Goal: Information Seeking & Learning: Learn about a topic

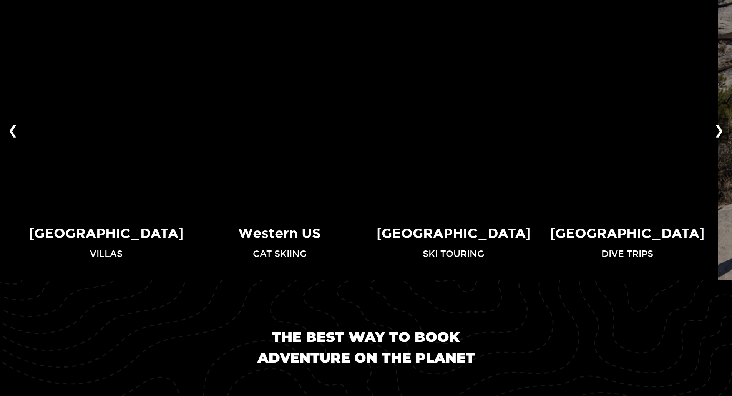
scroll to position [653, 0]
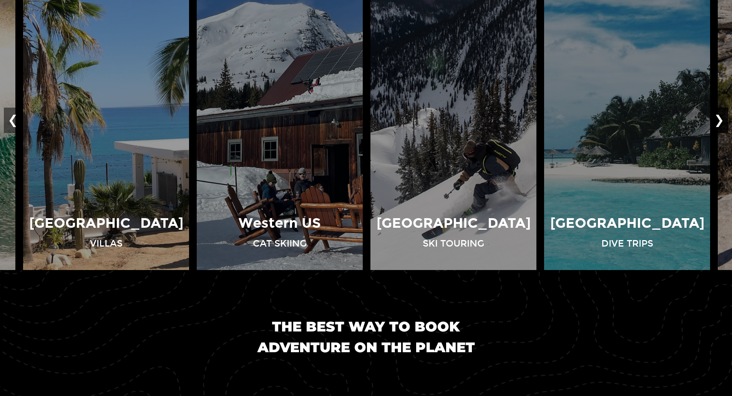
click at [720, 120] on button "❯" at bounding box center [719, 120] width 18 height 25
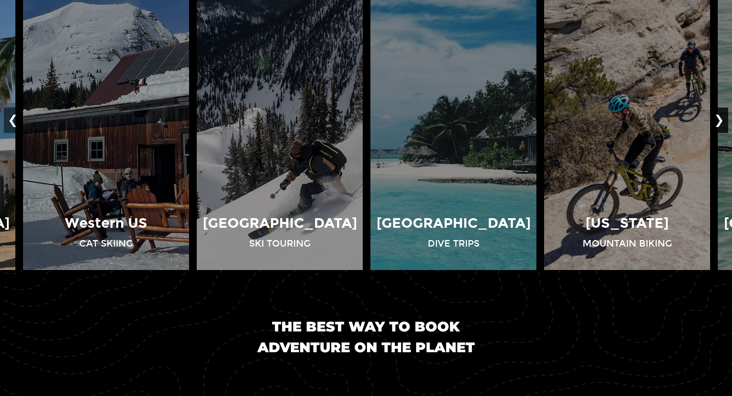
click at [720, 120] on button "❯" at bounding box center [719, 120] width 18 height 25
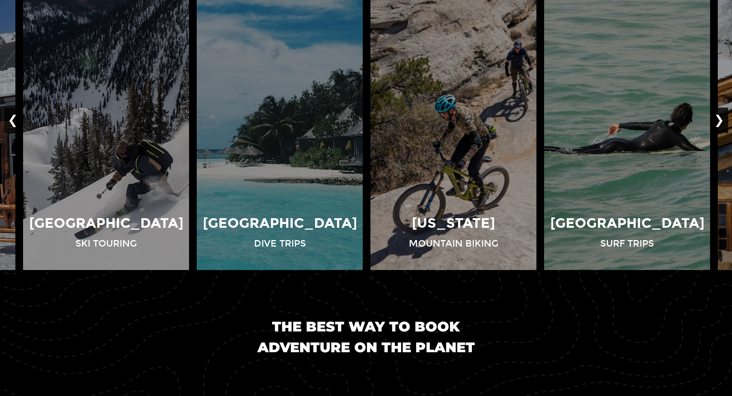
click at [720, 120] on button "❯" at bounding box center [719, 120] width 18 height 25
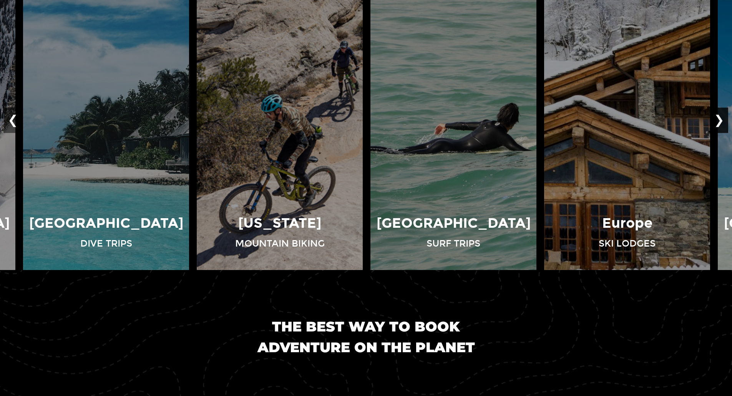
click at [720, 120] on button "❯" at bounding box center [719, 120] width 18 height 25
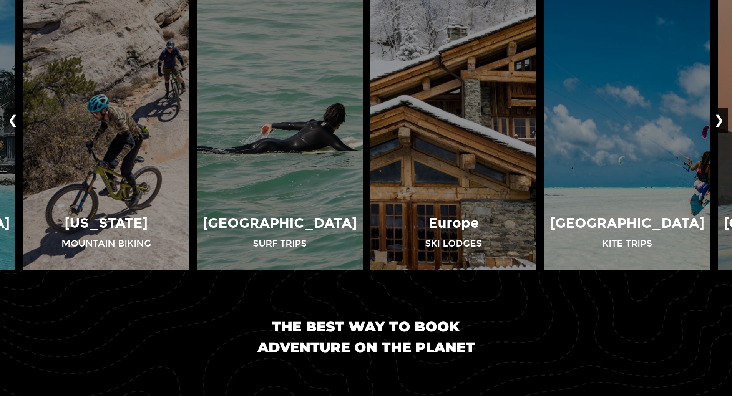
click at [720, 120] on button "❯" at bounding box center [719, 120] width 18 height 25
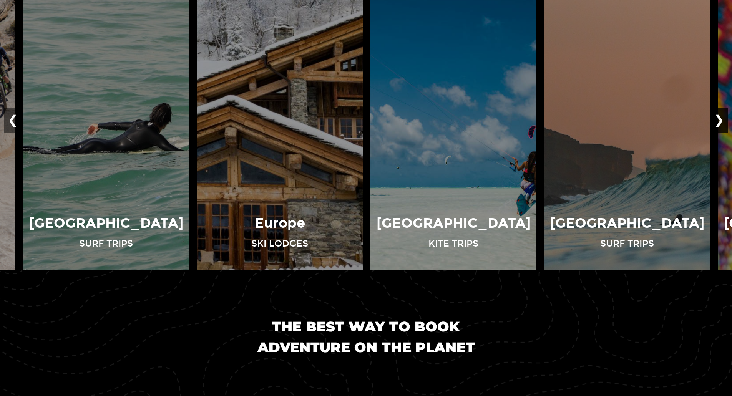
click at [720, 120] on button "❯" at bounding box center [719, 120] width 18 height 25
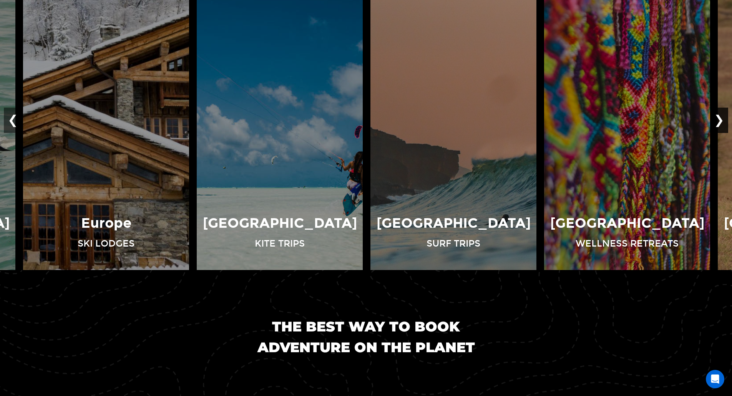
click at [720, 120] on button "❯" at bounding box center [719, 120] width 18 height 25
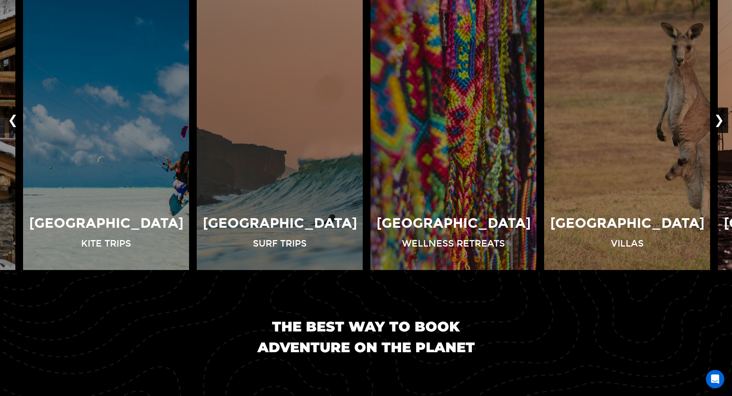
click at [720, 120] on button "❯" at bounding box center [719, 120] width 18 height 25
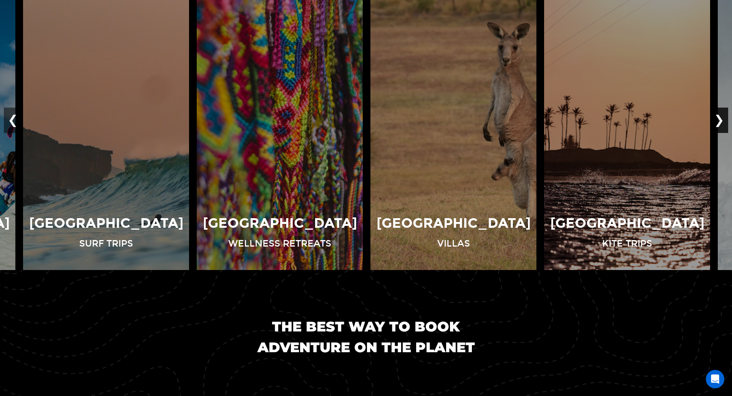
click at [720, 120] on button "❯" at bounding box center [719, 120] width 18 height 25
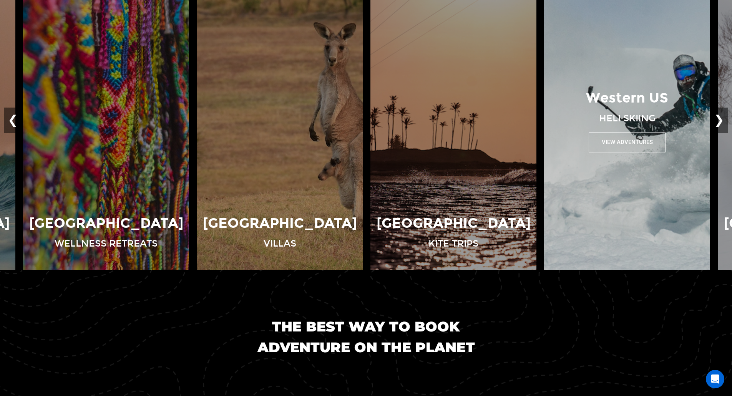
click at [638, 158] on img at bounding box center [627, 120] width 174 height 300
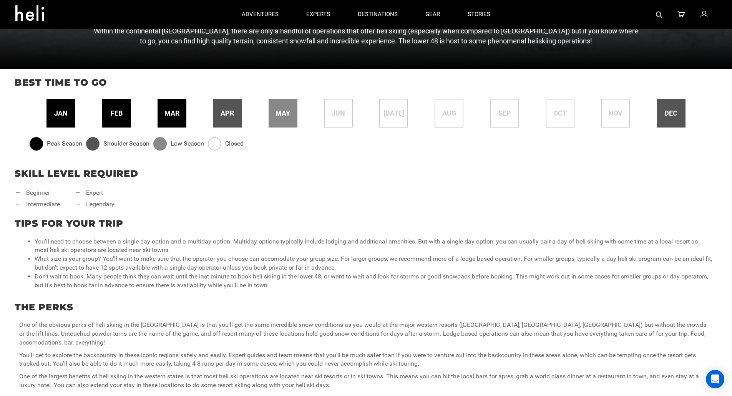
scroll to position [115, 0]
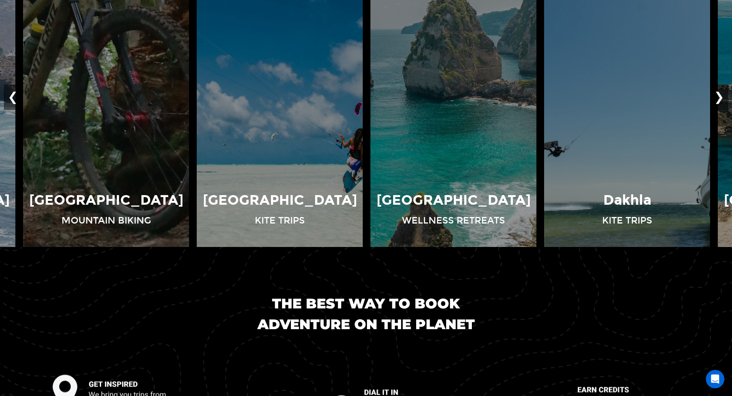
scroll to position [691, 0]
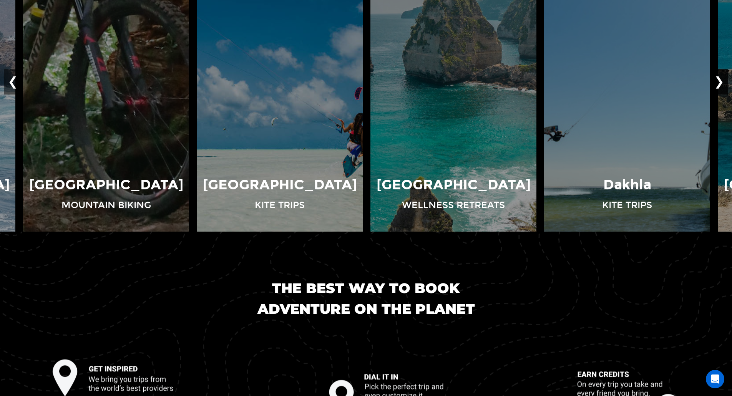
click at [719, 81] on button "❯" at bounding box center [719, 81] width 18 height 25
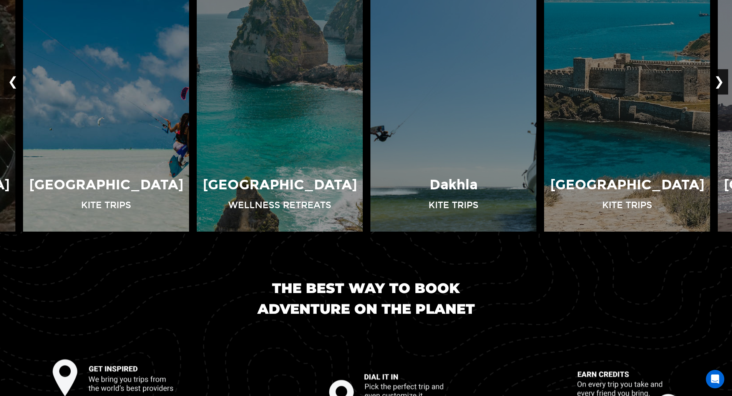
click at [719, 81] on button "❯" at bounding box center [719, 81] width 18 height 25
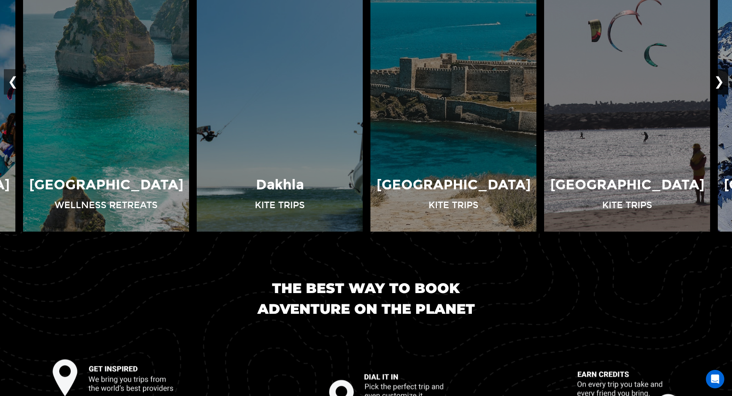
click at [719, 81] on button "❯" at bounding box center [719, 81] width 18 height 25
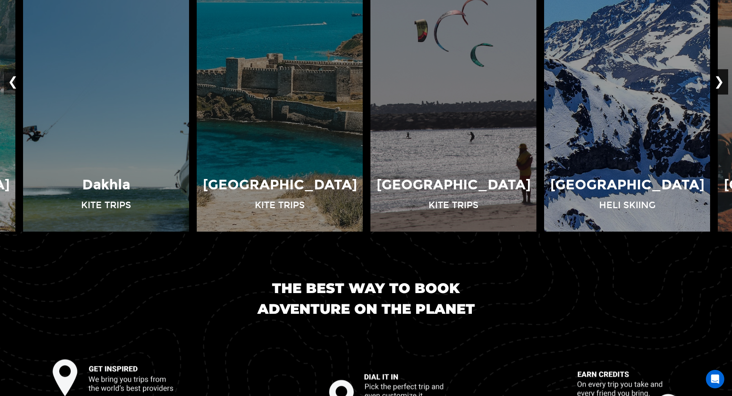
click at [719, 81] on button "❯" at bounding box center [719, 81] width 18 height 25
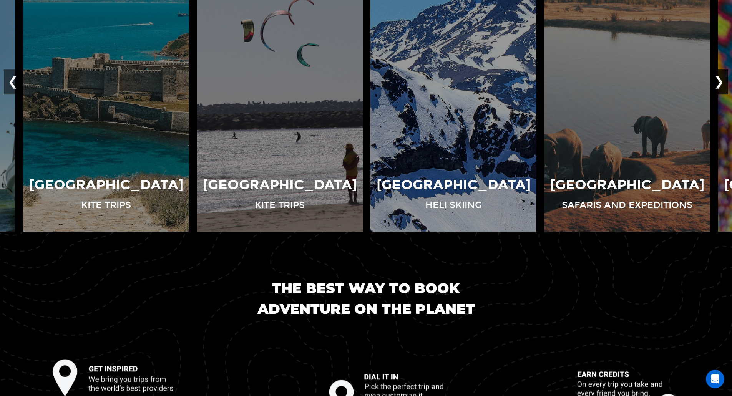
click at [719, 81] on button "❯" at bounding box center [719, 81] width 18 height 25
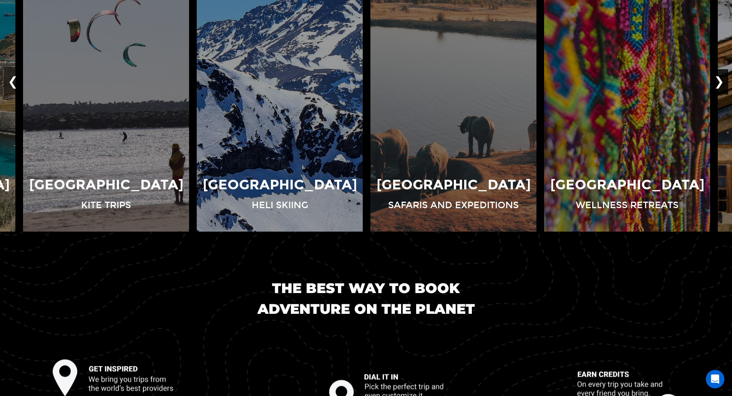
click at [719, 81] on button "❯" at bounding box center [719, 81] width 18 height 25
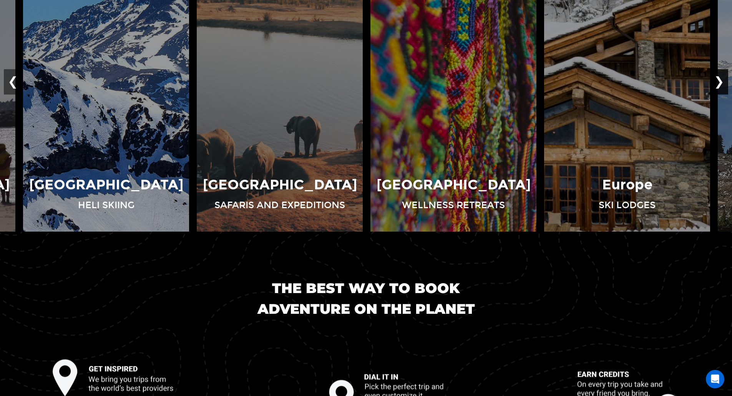
click at [719, 81] on button "❯" at bounding box center [719, 81] width 18 height 25
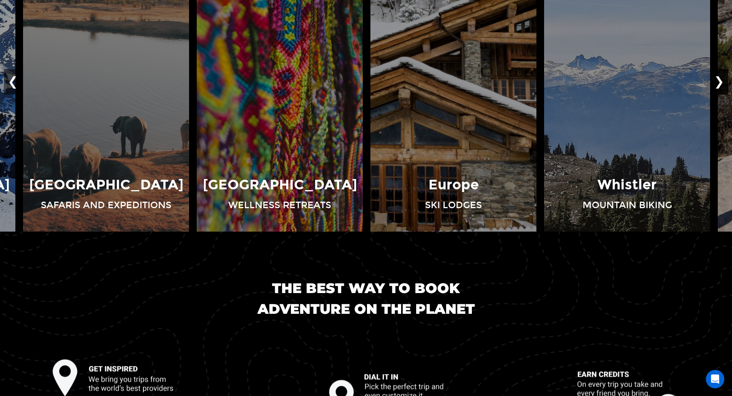
click at [719, 81] on button "❯" at bounding box center [719, 81] width 18 height 25
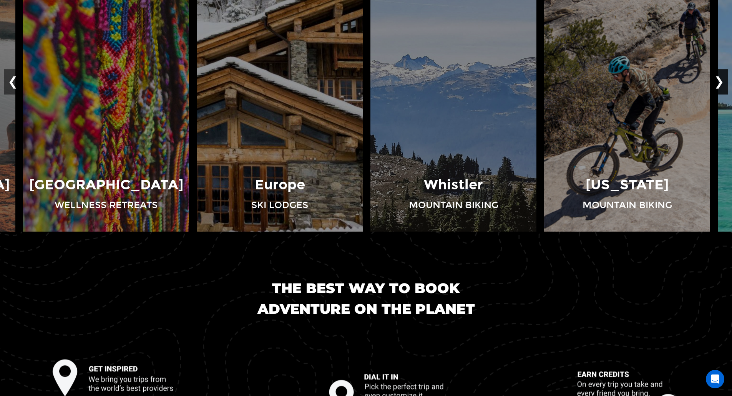
click at [719, 81] on button "❯" at bounding box center [719, 81] width 18 height 25
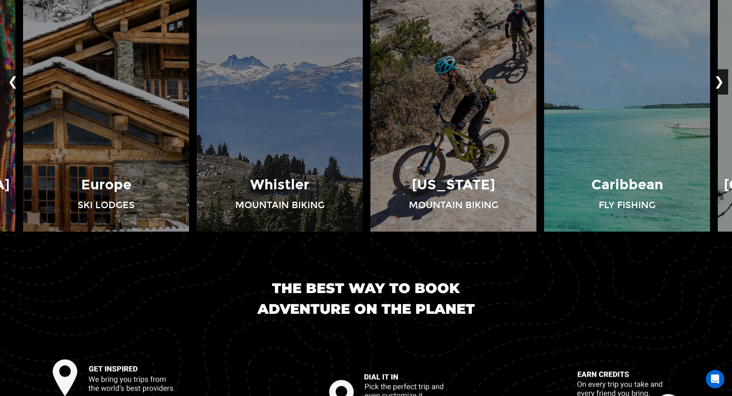
click at [719, 81] on button "❯" at bounding box center [719, 81] width 18 height 25
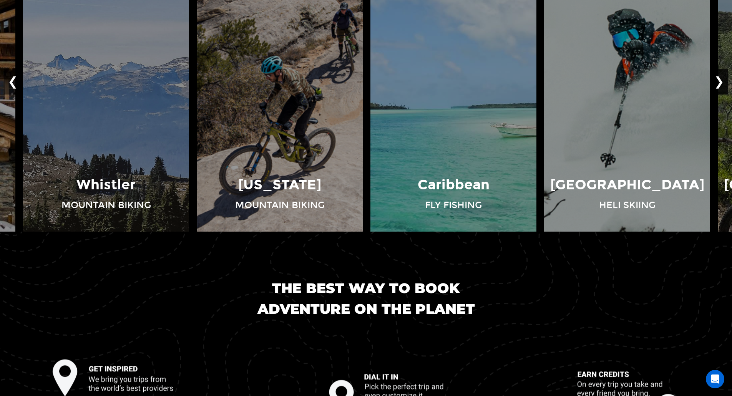
click at [719, 81] on button "❯" at bounding box center [719, 81] width 18 height 25
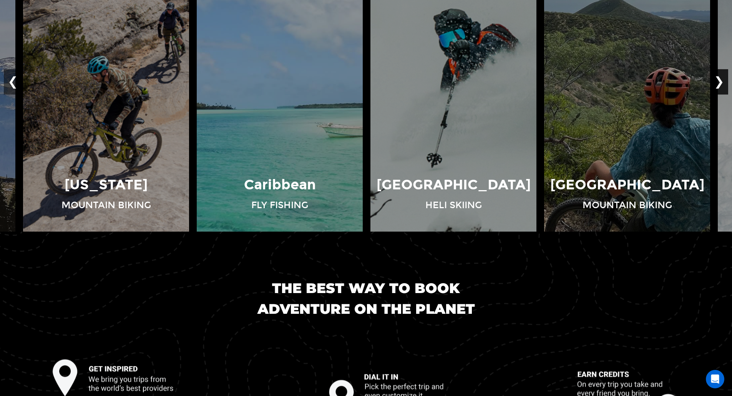
click at [719, 81] on button "❯" at bounding box center [719, 81] width 18 height 25
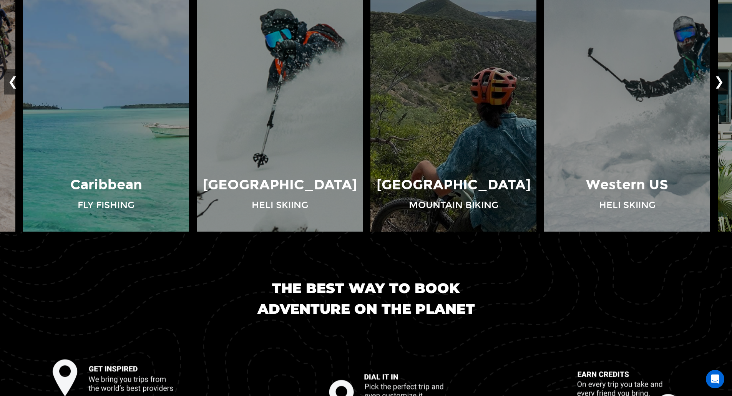
click at [719, 81] on button "❯" at bounding box center [719, 81] width 18 height 25
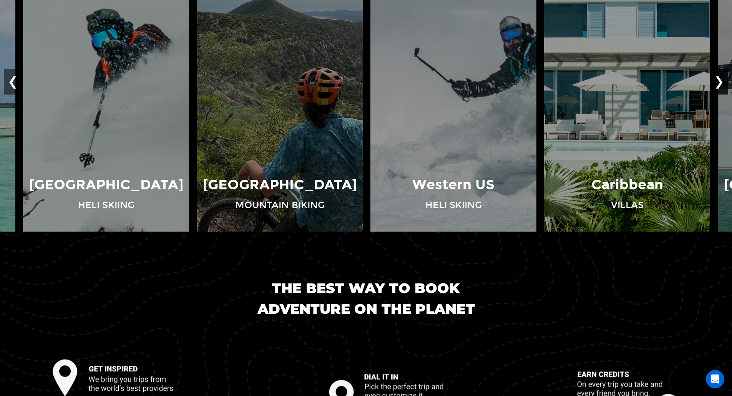
click at [719, 81] on button "❯" at bounding box center [719, 81] width 18 height 25
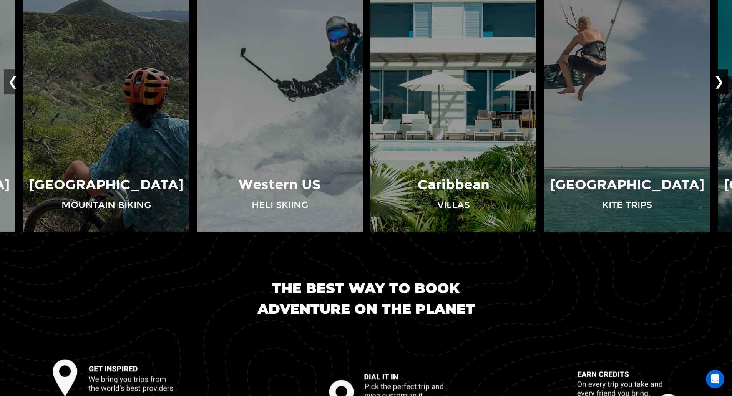
click at [719, 81] on button "❯" at bounding box center [719, 81] width 18 height 25
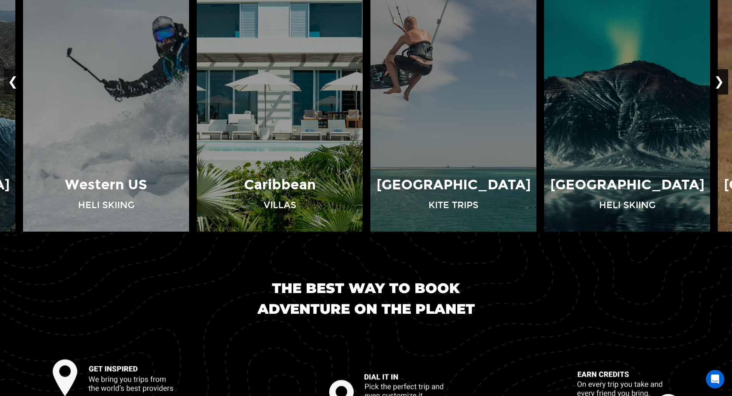
click at [719, 81] on button "❯" at bounding box center [719, 81] width 18 height 25
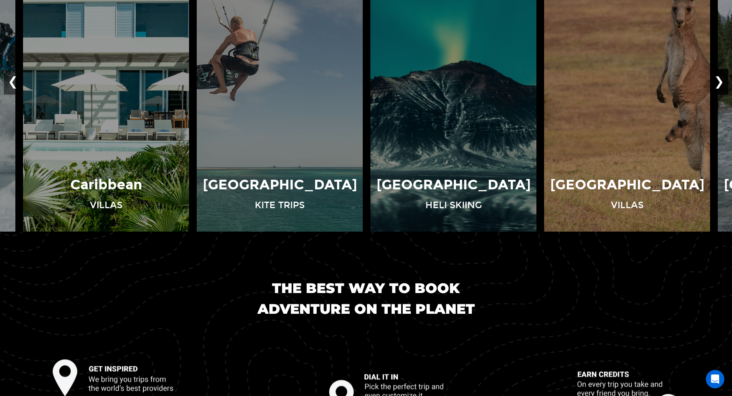
click at [719, 81] on button "❯" at bounding box center [719, 81] width 18 height 25
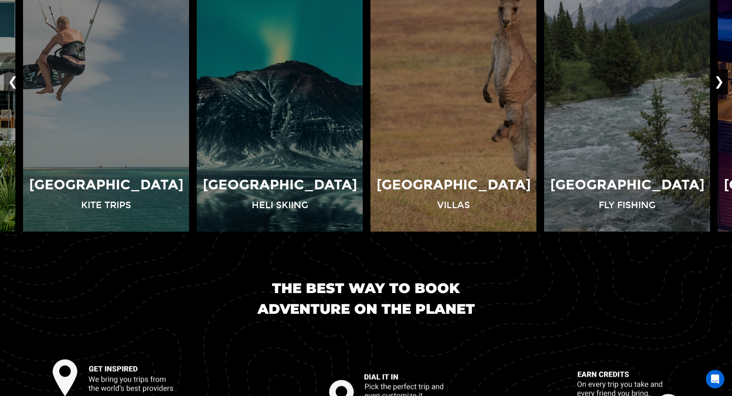
click at [719, 81] on button "❯" at bounding box center [719, 81] width 18 height 25
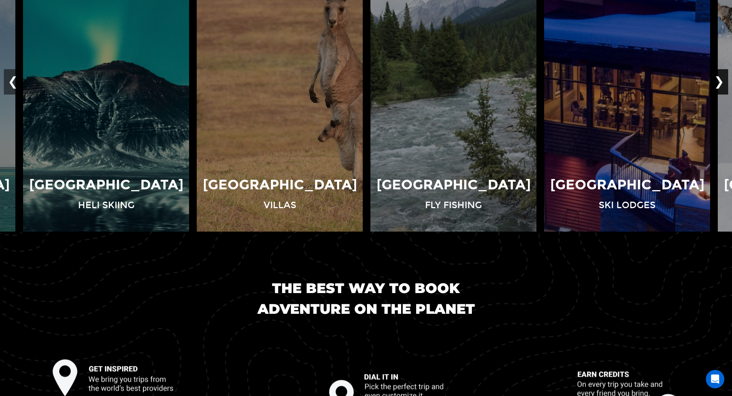
click at [719, 81] on button "❯" at bounding box center [719, 81] width 18 height 25
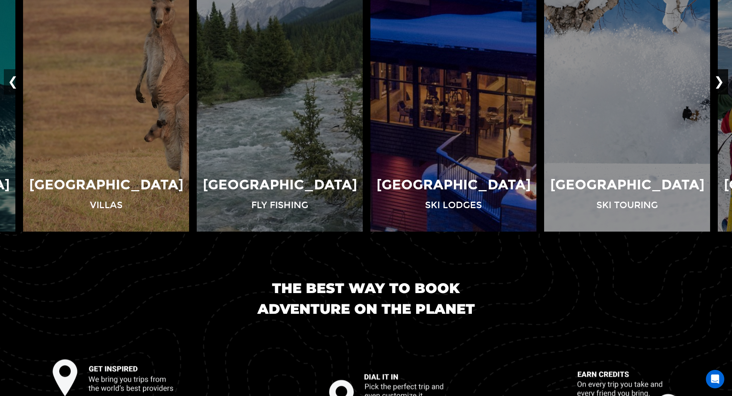
click at [719, 81] on button "❯" at bounding box center [719, 81] width 18 height 25
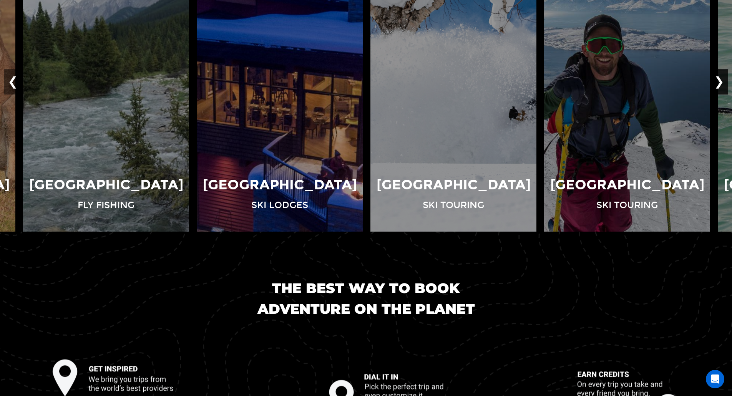
click at [719, 81] on button "❯" at bounding box center [719, 81] width 18 height 25
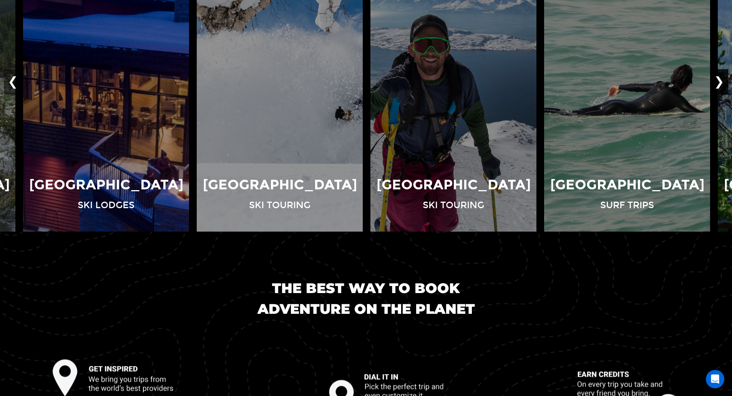
click at [719, 81] on button "❯" at bounding box center [719, 81] width 18 height 25
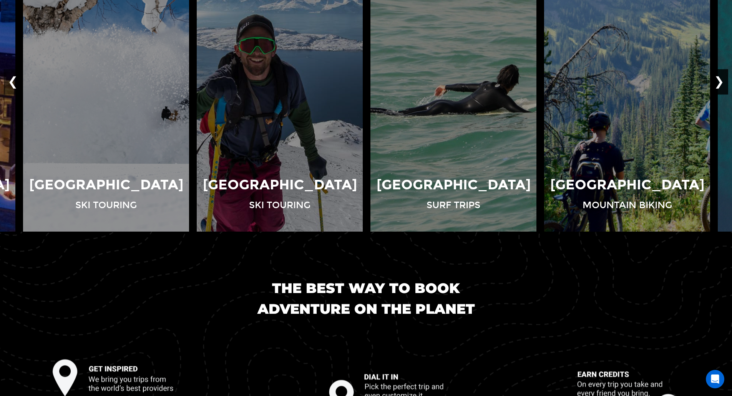
click at [719, 81] on button "❯" at bounding box center [719, 81] width 18 height 25
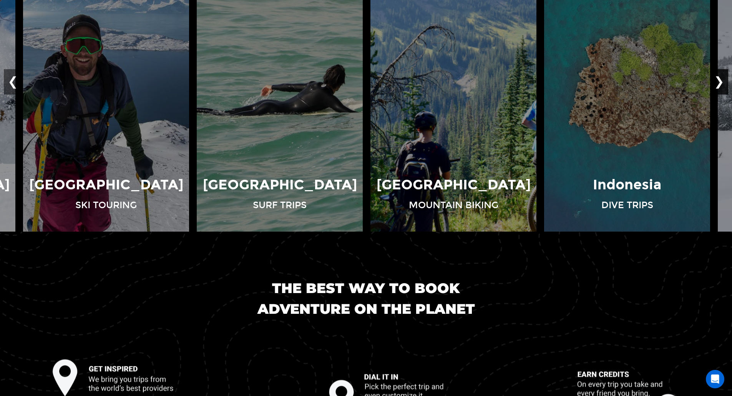
click at [719, 81] on button "❯" at bounding box center [719, 81] width 18 height 25
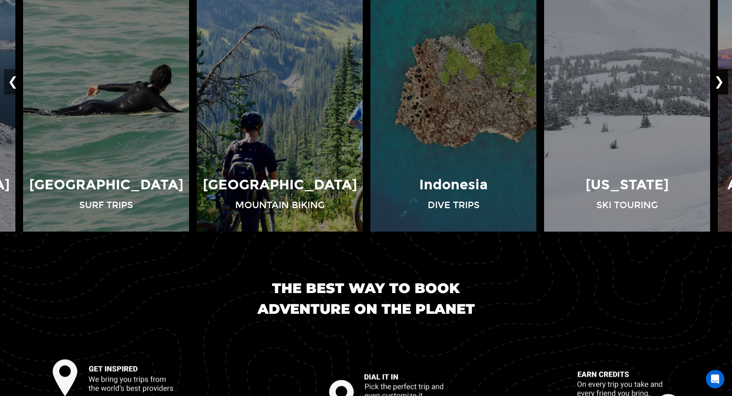
click at [719, 81] on button "❯" at bounding box center [719, 81] width 18 height 25
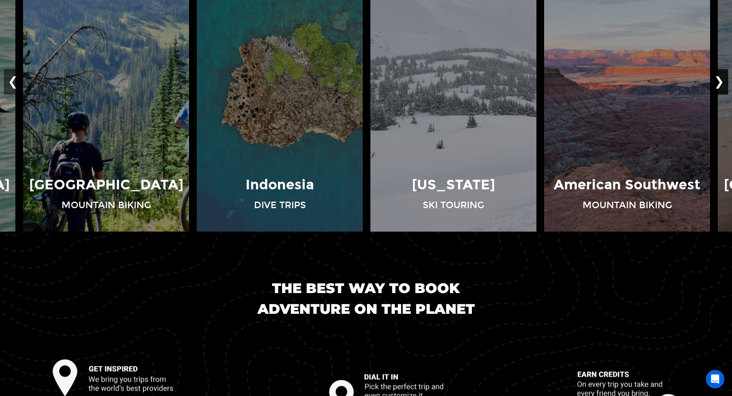
click at [719, 81] on button "❯" at bounding box center [719, 81] width 18 height 25
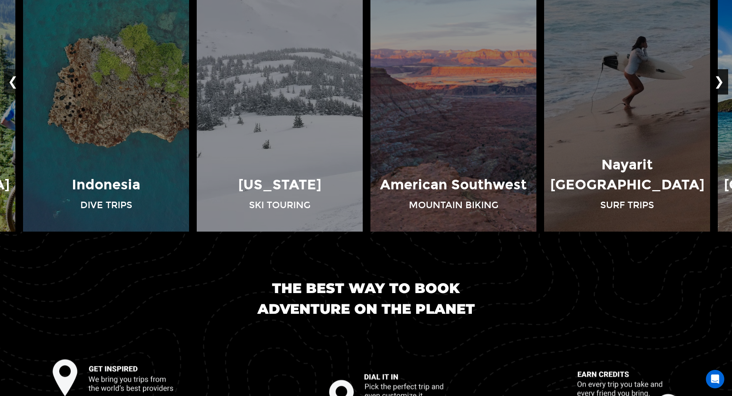
click at [719, 81] on button "❯" at bounding box center [719, 81] width 18 height 25
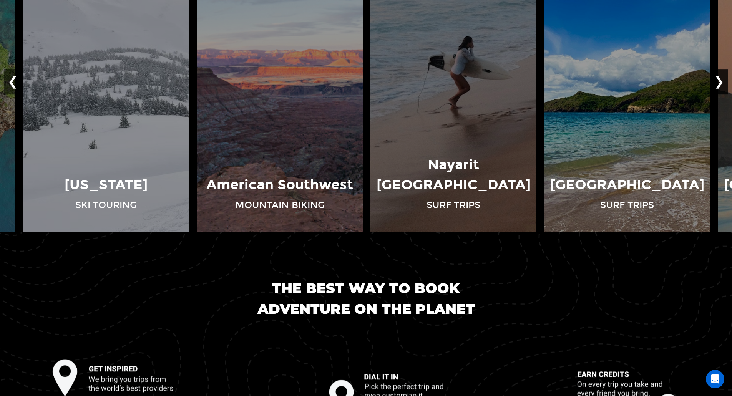
click at [719, 81] on button "❯" at bounding box center [719, 81] width 18 height 25
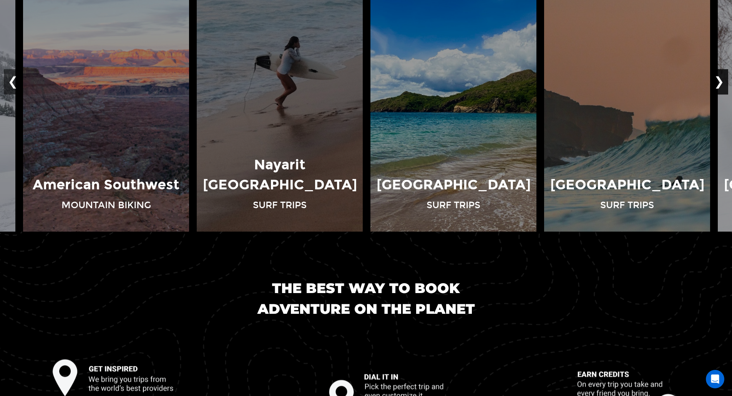
click at [719, 81] on button "❯" at bounding box center [719, 81] width 18 height 25
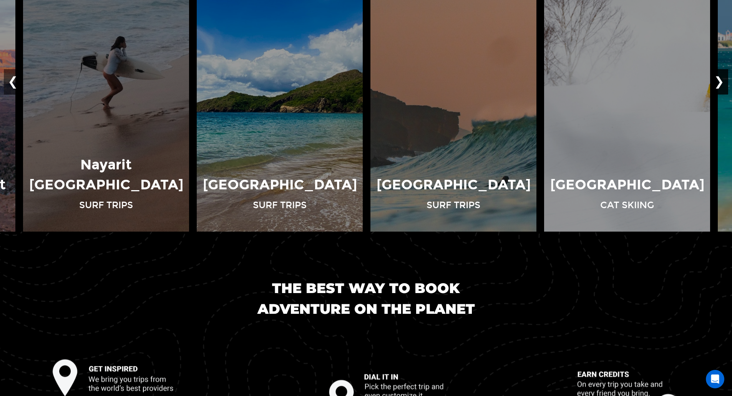
click at [719, 81] on button "❯" at bounding box center [719, 81] width 18 height 25
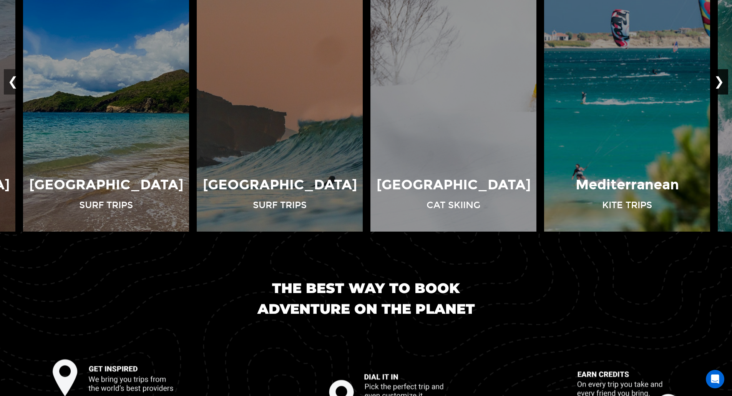
click at [719, 81] on button "❯" at bounding box center [719, 81] width 18 height 25
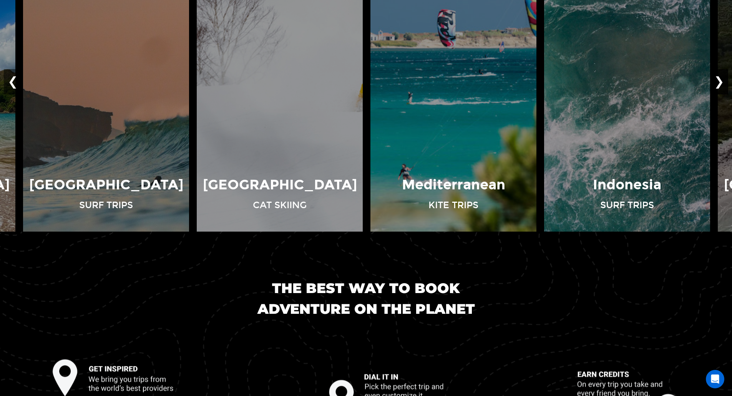
click at [719, 81] on button "❯" at bounding box center [719, 81] width 18 height 25
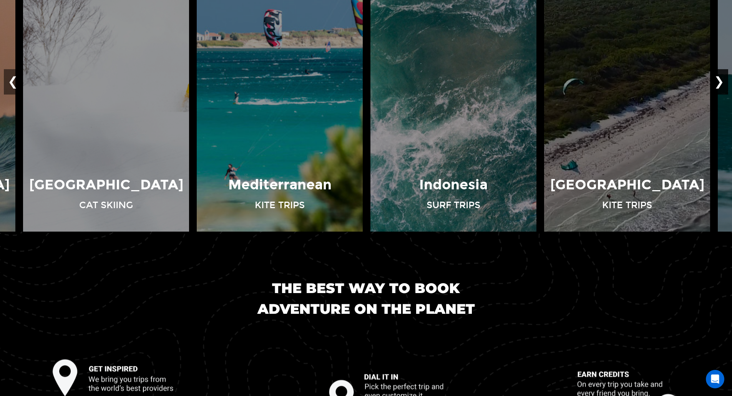
click at [719, 81] on button "❯" at bounding box center [719, 81] width 18 height 25
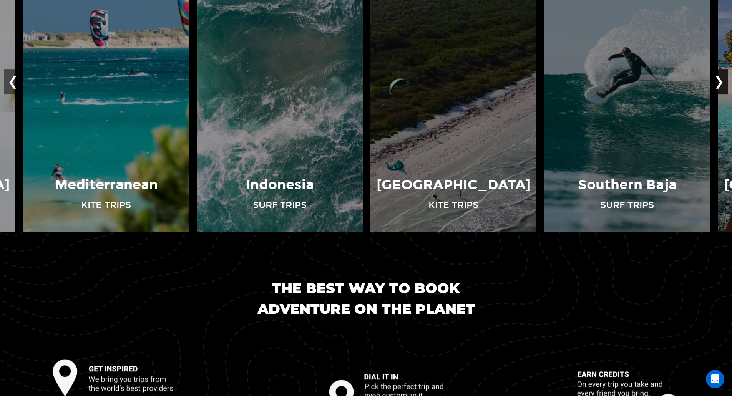
click at [719, 81] on button "❯" at bounding box center [719, 81] width 18 height 25
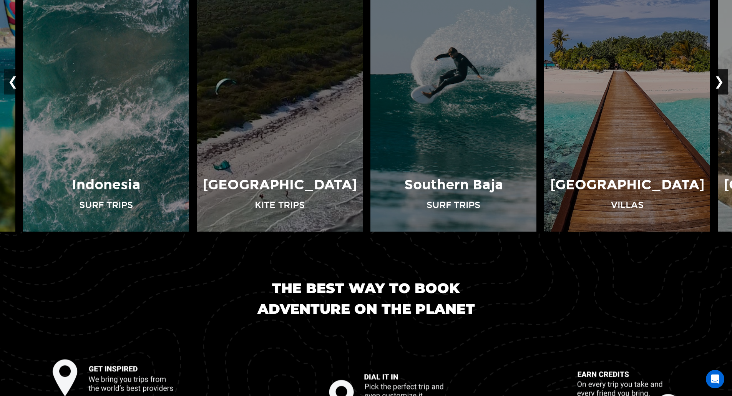
click at [719, 81] on button "❯" at bounding box center [719, 81] width 18 height 25
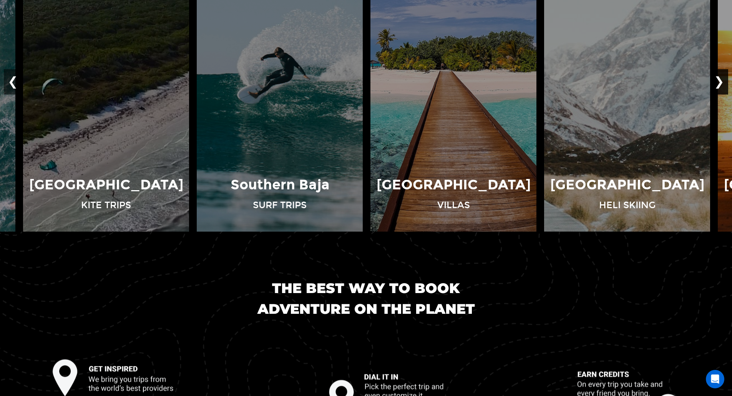
click at [719, 81] on button "❯" at bounding box center [719, 81] width 18 height 25
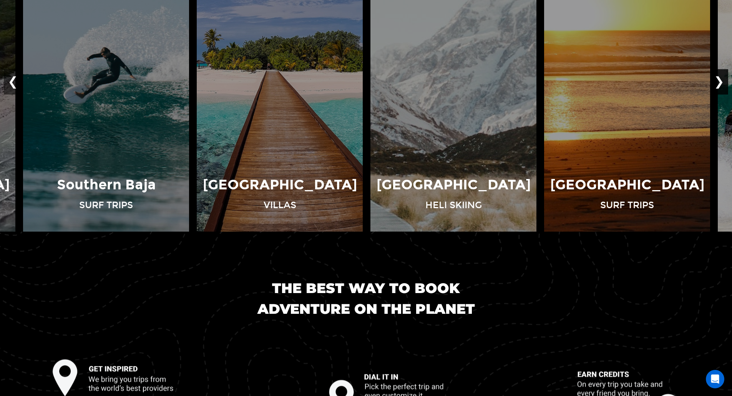
click at [719, 81] on button "❯" at bounding box center [719, 81] width 18 height 25
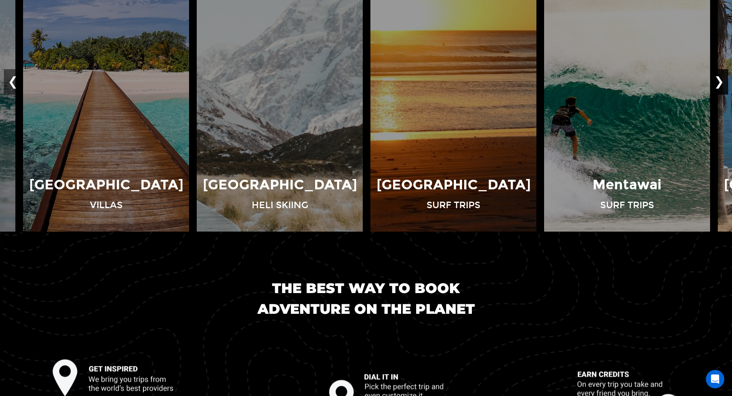
click at [719, 81] on button "❯" at bounding box center [719, 81] width 18 height 25
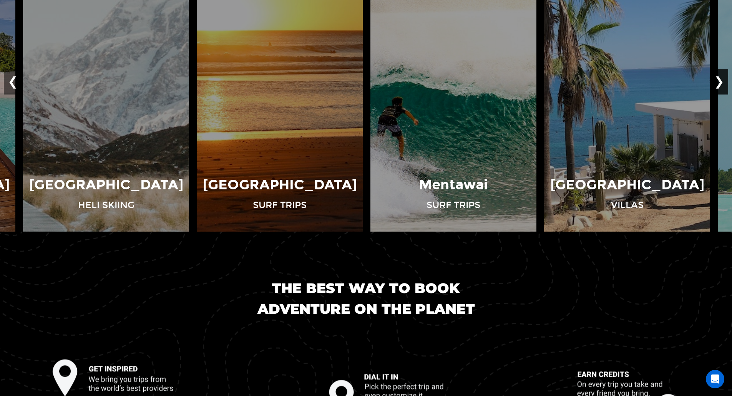
click at [719, 81] on button "❯" at bounding box center [719, 81] width 18 height 25
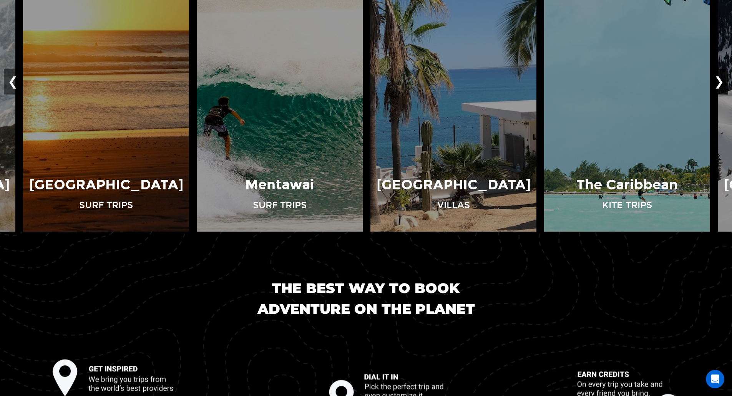
click at [719, 81] on button "❯" at bounding box center [719, 81] width 18 height 25
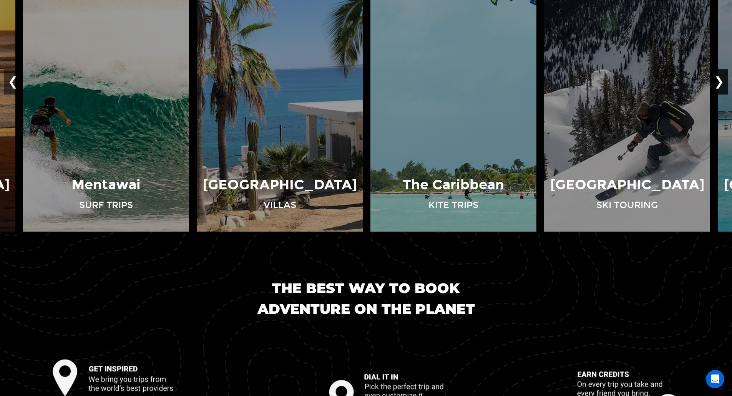
click at [719, 81] on button "❯" at bounding box center [719, 81] width 18 height 25
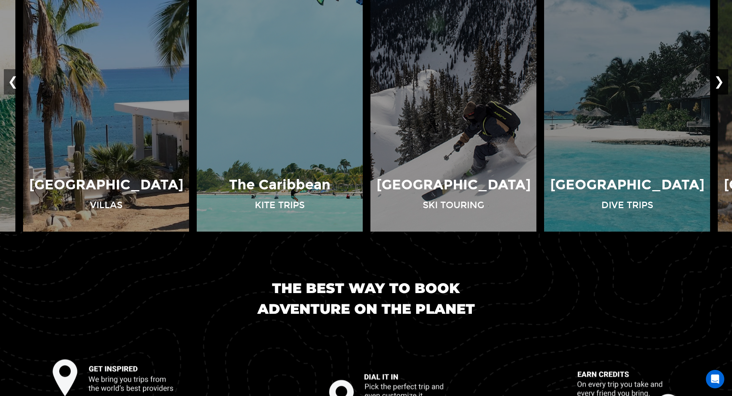
click at [719, 81] on button "❯" at bounding box center [719, 81] width 18 height 25
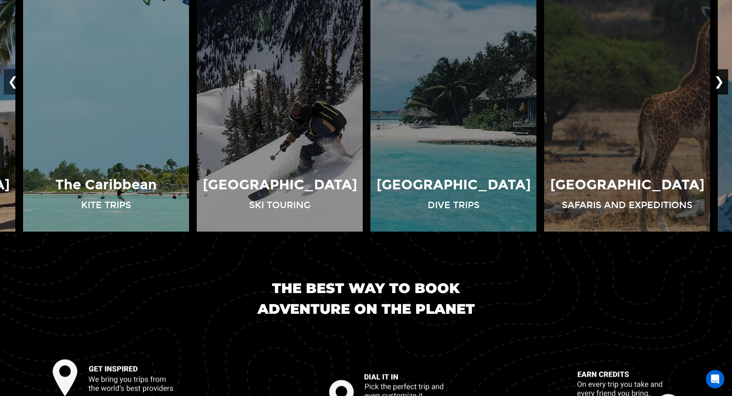
click at [719, 81] on button "❯" at bounding box center [719, 81] width 18 height 25
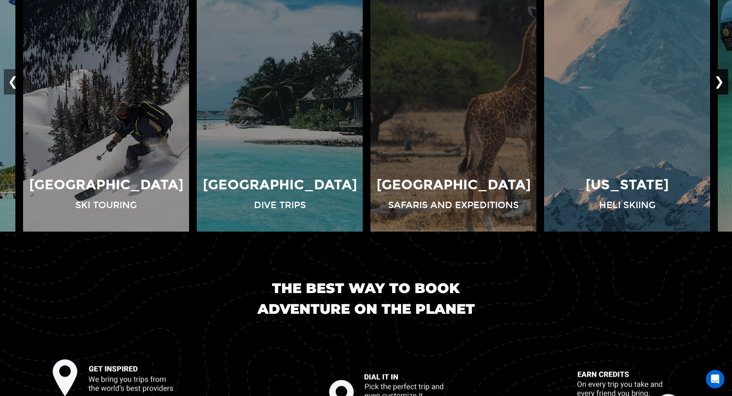
click at [719, 81] on button "❯" at bounding box center [719, 81] width 18 height 25
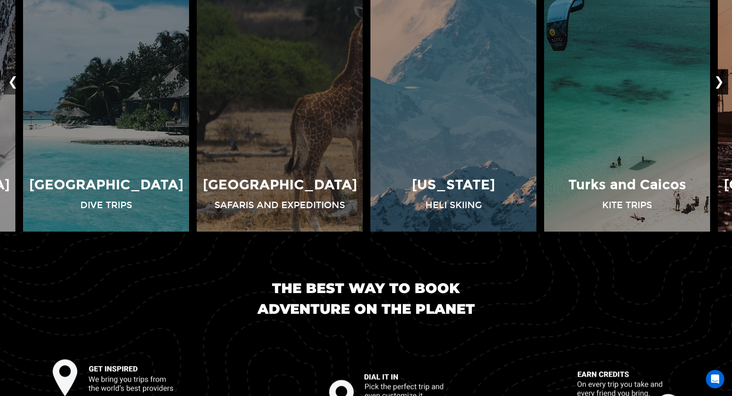
click at [719, 81] on button "❯" at bounding box center [719, 81] width 18 height 25
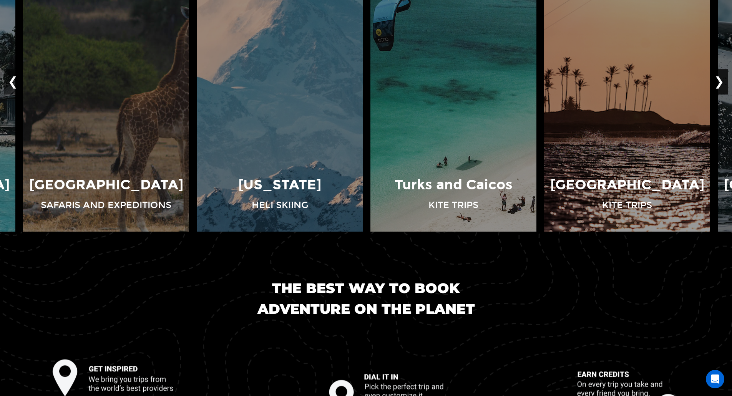
click at [719, 81] on button "❯" at bounding box center [719, 81] width 18 height 25
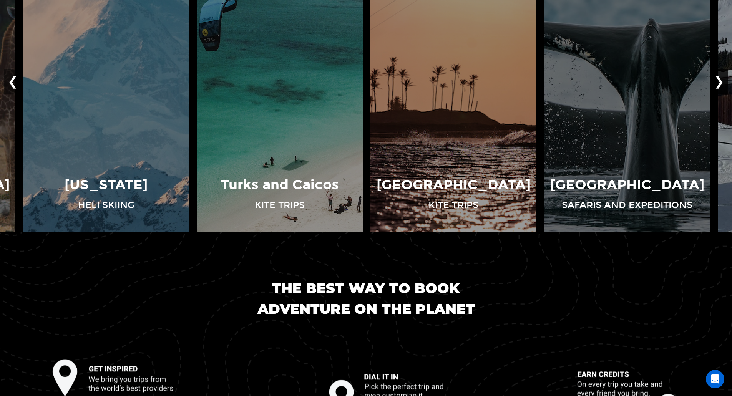
click at [719, 81] on button "❯" at bounding box center [719, 81] width 18 height 25
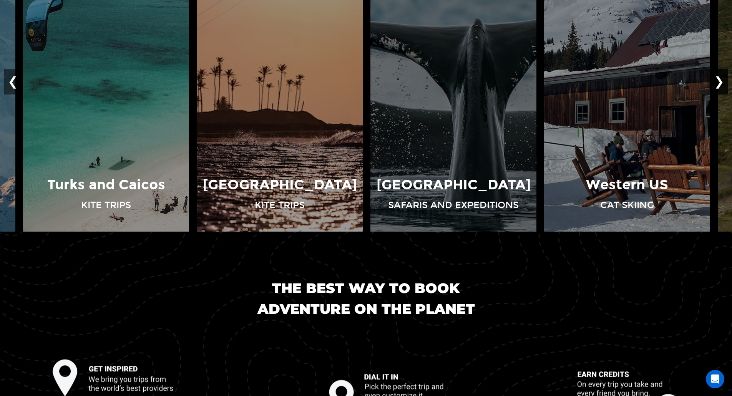
click at [719, 81] on button "❯" at bounding box center [719, 81] width 18 height 25
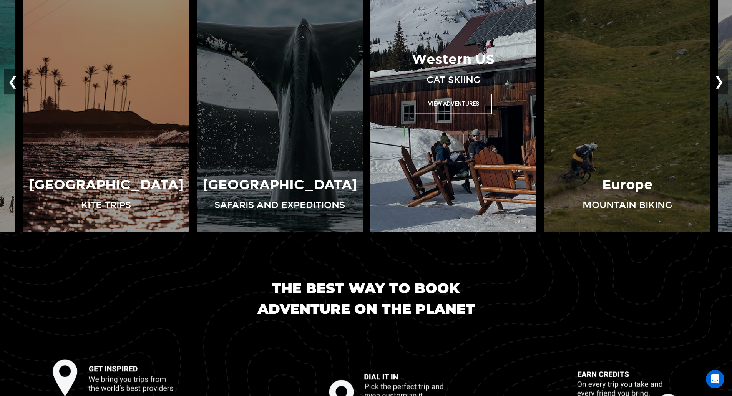
click at [480, 131] on img at bounding box center [453, 82] width 174 height 300
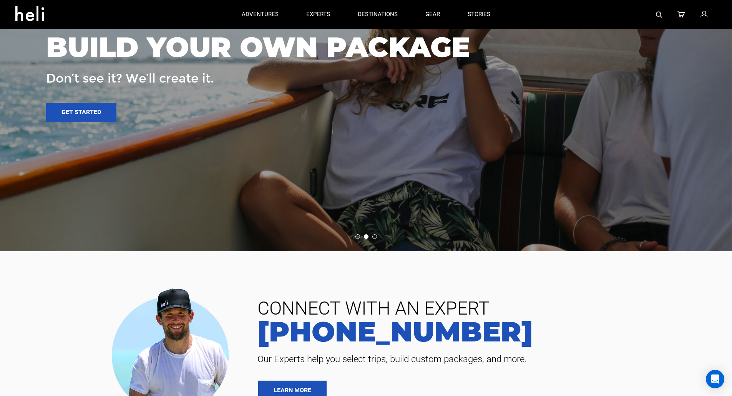
scroll to position [1483, 0]
